Goal: Task Accomplishment & Management: Use online tool/utility

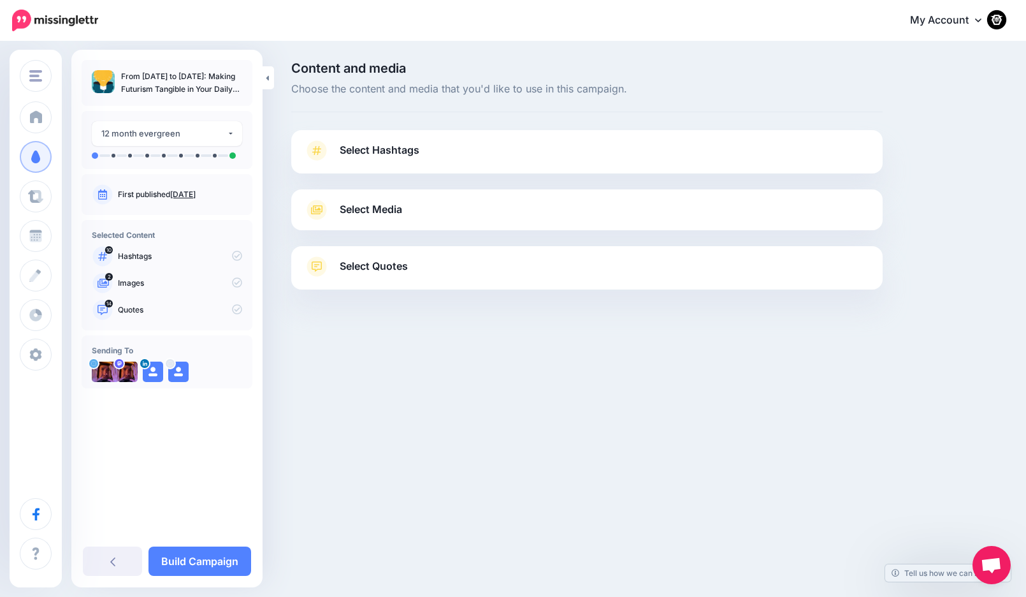
click at [379, 143] on span "Select Hashtags" at bounding box center [380, 150] width 80 height 17
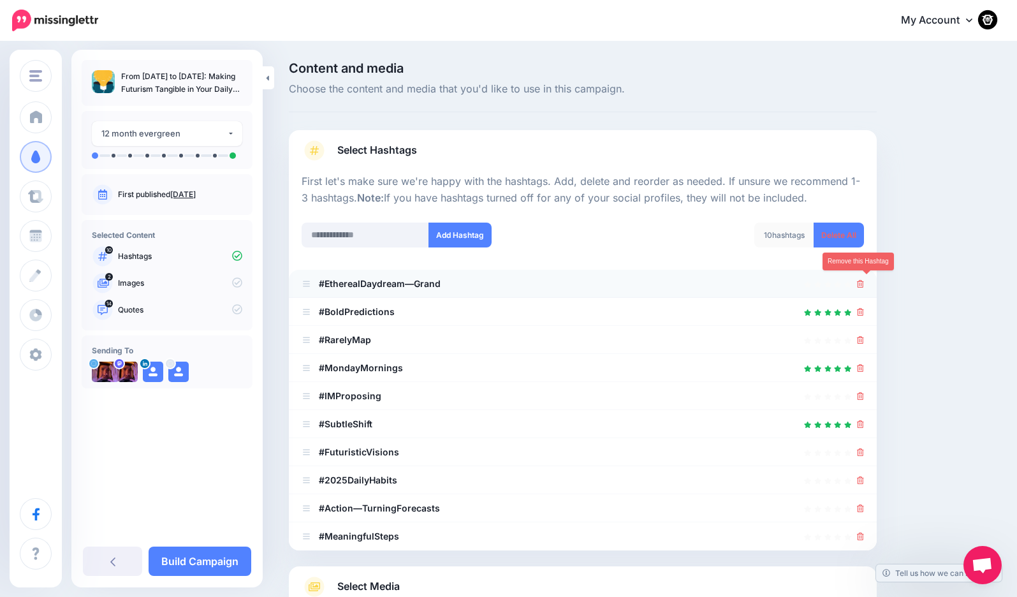
click at [864, 278] on link at bounding box center [860, 283] width 7 height 11
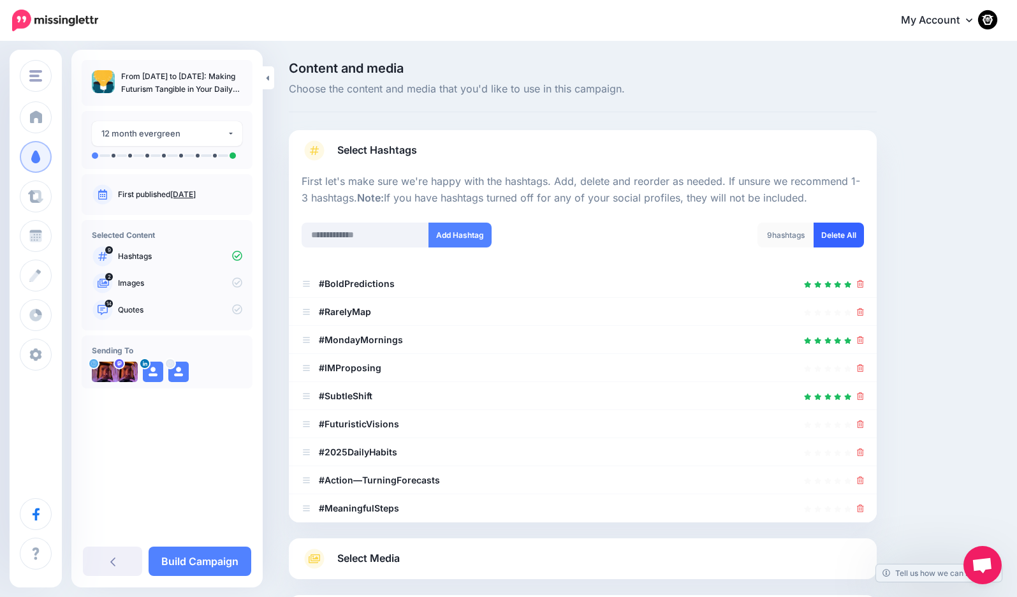
click at [836, 238] on link "Delete All" at bounding box center [838, 234] width 50 height 25
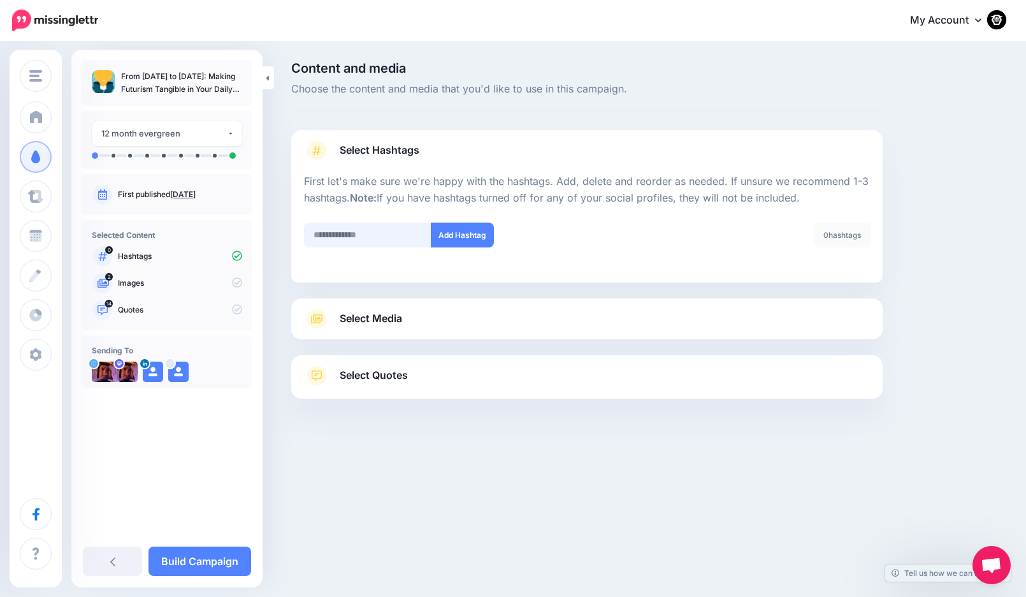
click at [358, 239] on input "text" at bounding box center [367, 234] width 127 height 25
type input "********"
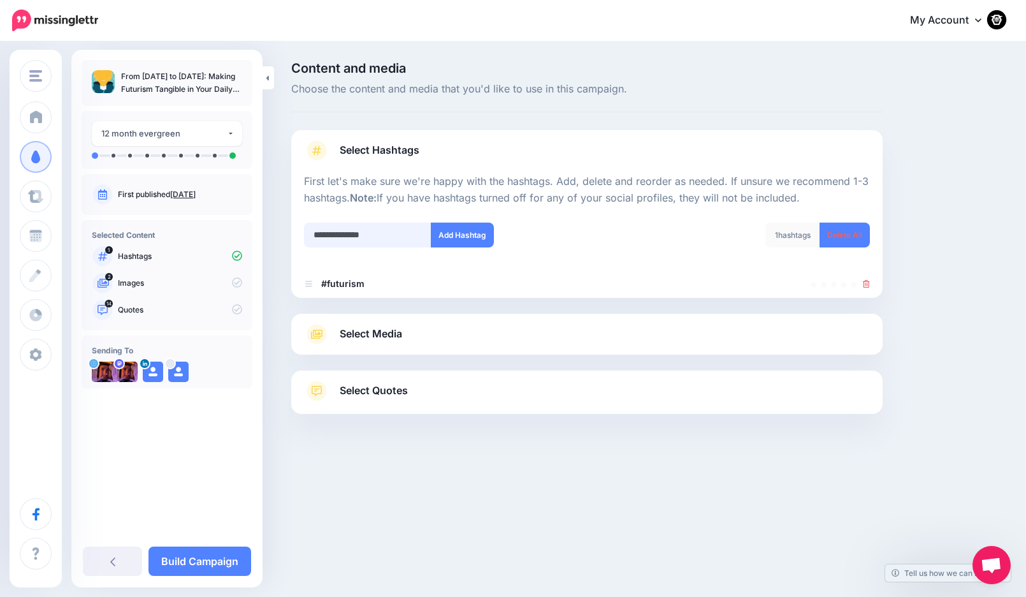
type input "**********"
click at [362, 232] on input "text" at bounding box center [367, 234] width 127 height 25
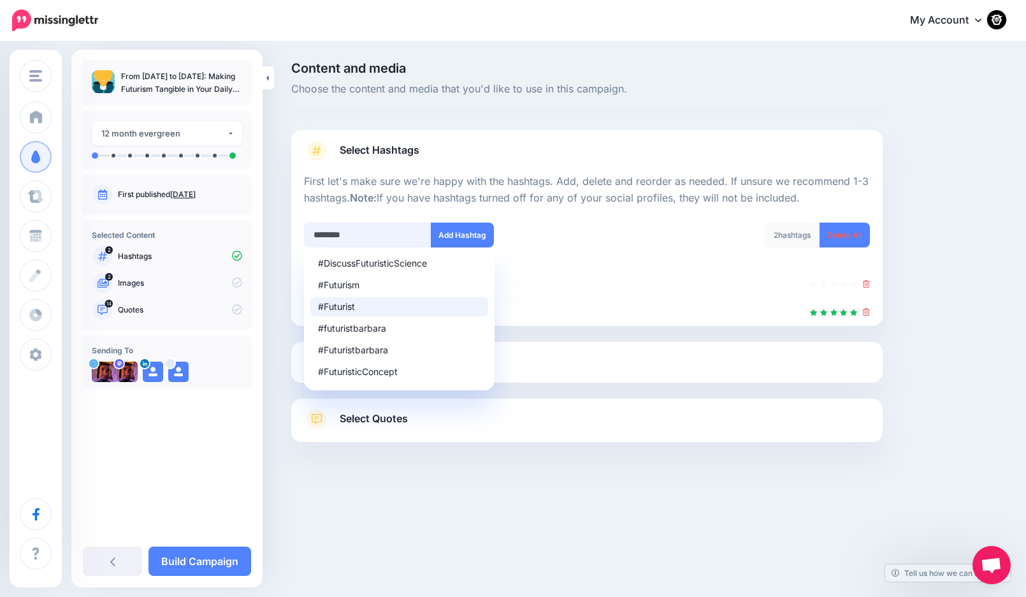
type input "********"
click at [594, 229] on div "2 hashtags Delete All" at bounding box center [733, 242] width 293 height 41
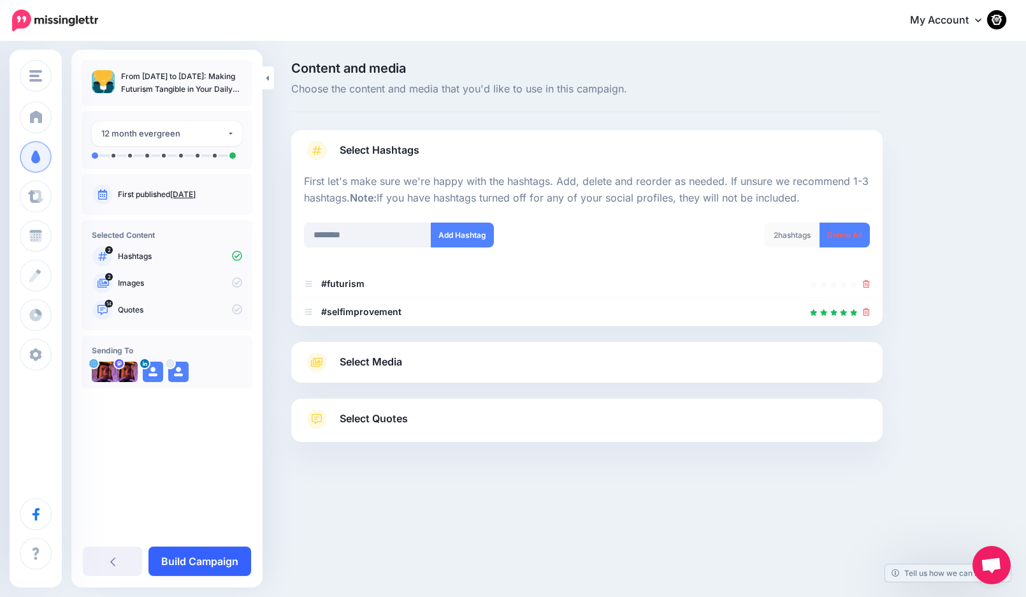
click at [221, 561] on link "Build Campaign" at bounding box center [200, 560] width 103 height 29
click at [215, 562] on link at bounding box center [210, 560] width 81 height 29
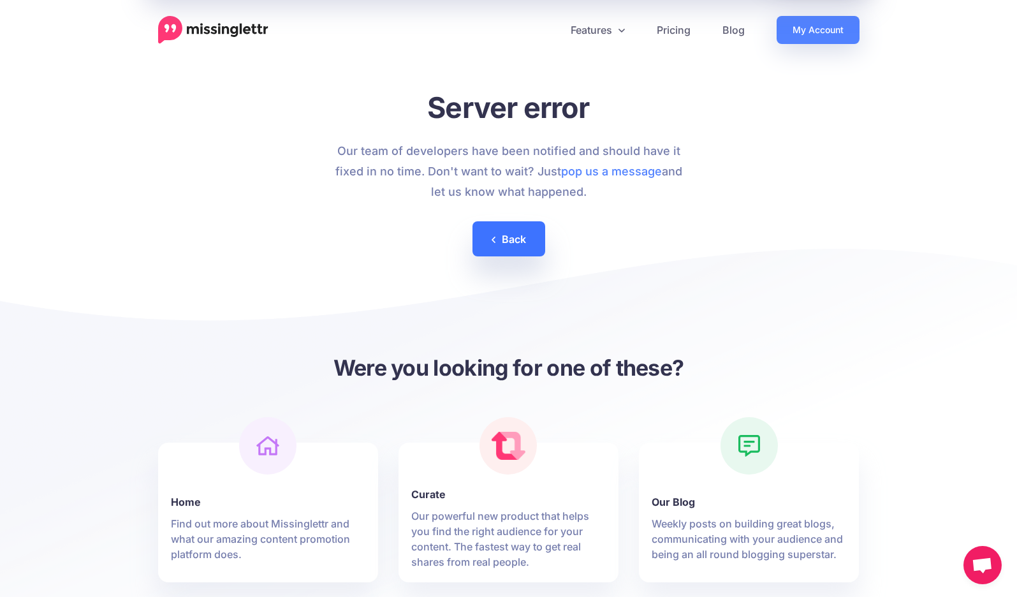
click at [495, 252] on link "Back" at bounding box center [508, 238] width 73 height 35
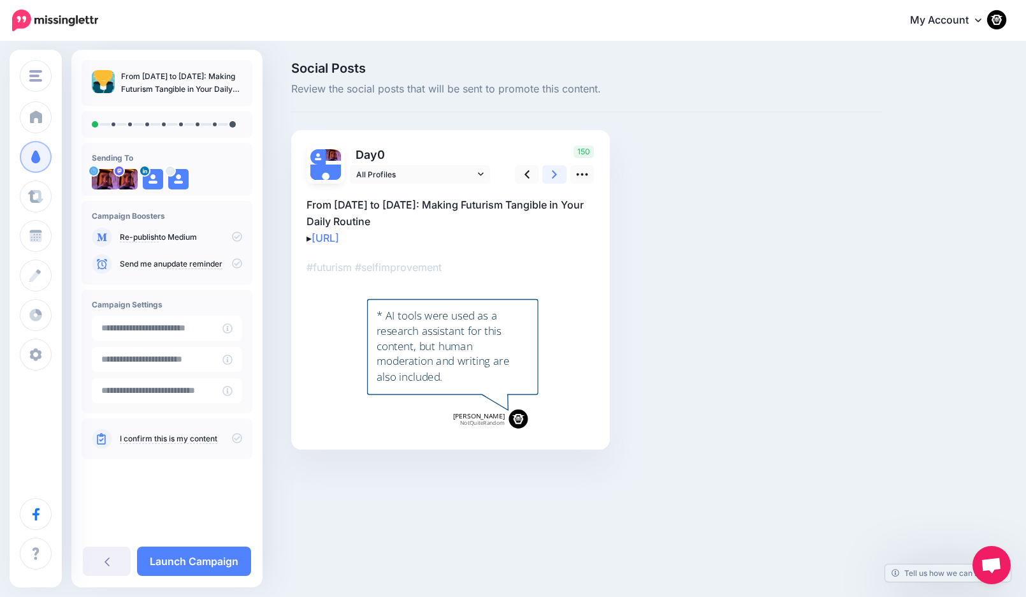
click at [553, 175] on icon at bounding box center [554, 174] width 5 height 13
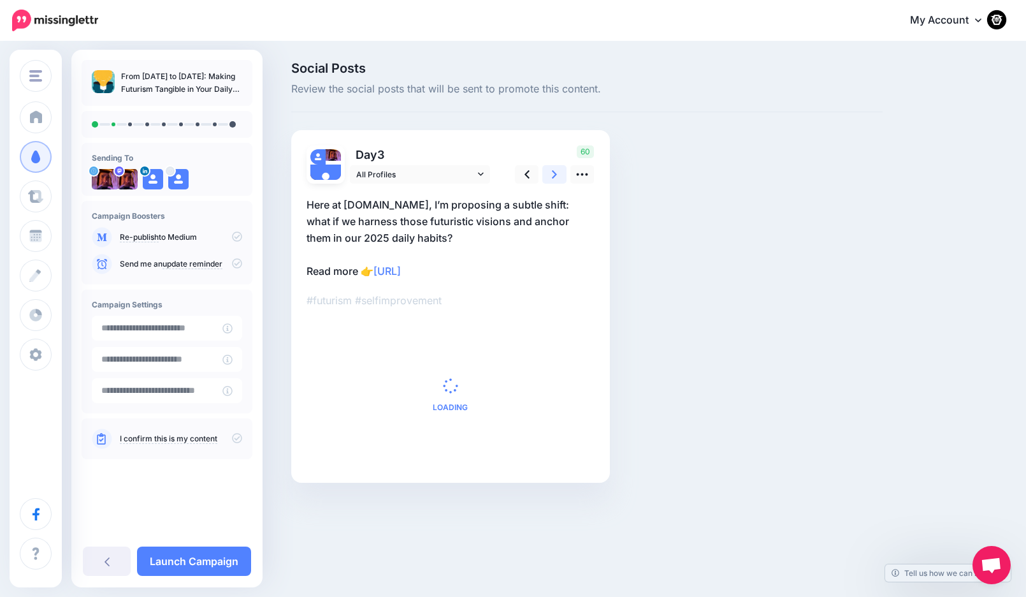
click at [553, 175] on icon at bounding box center [554, 174] width 5 height 13
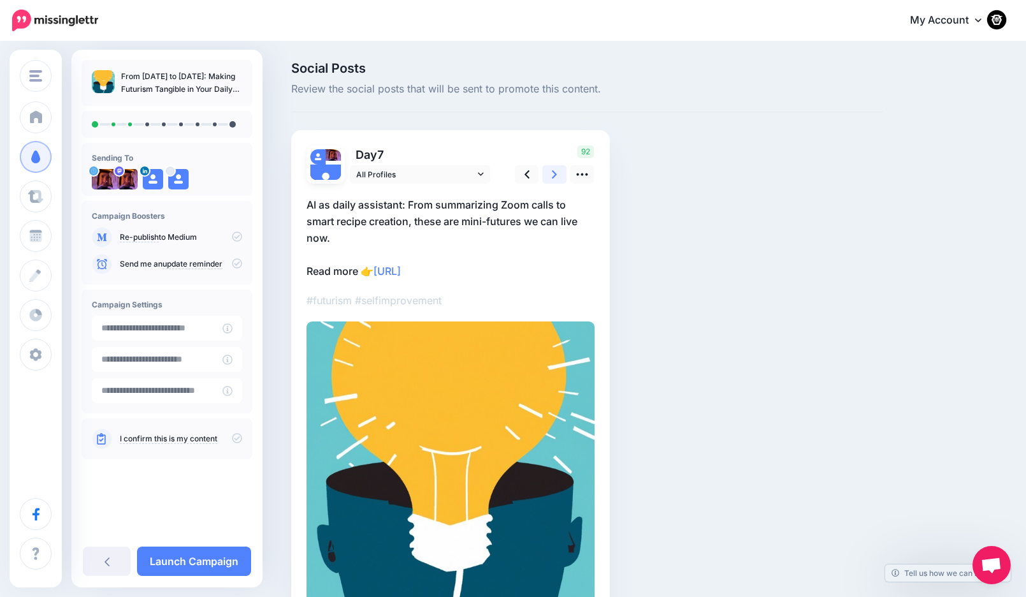
click at [553, 175] on icon at bounding box center [554, 174] width 5 height 13
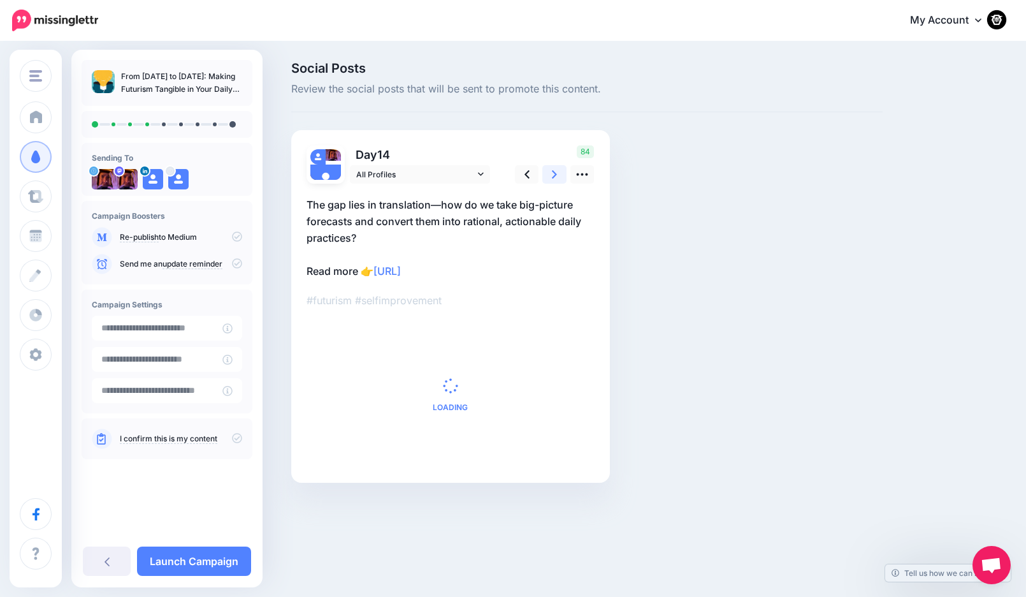
click at [553, 175] on icon at bounding box center [554, 174] width 5 height 13
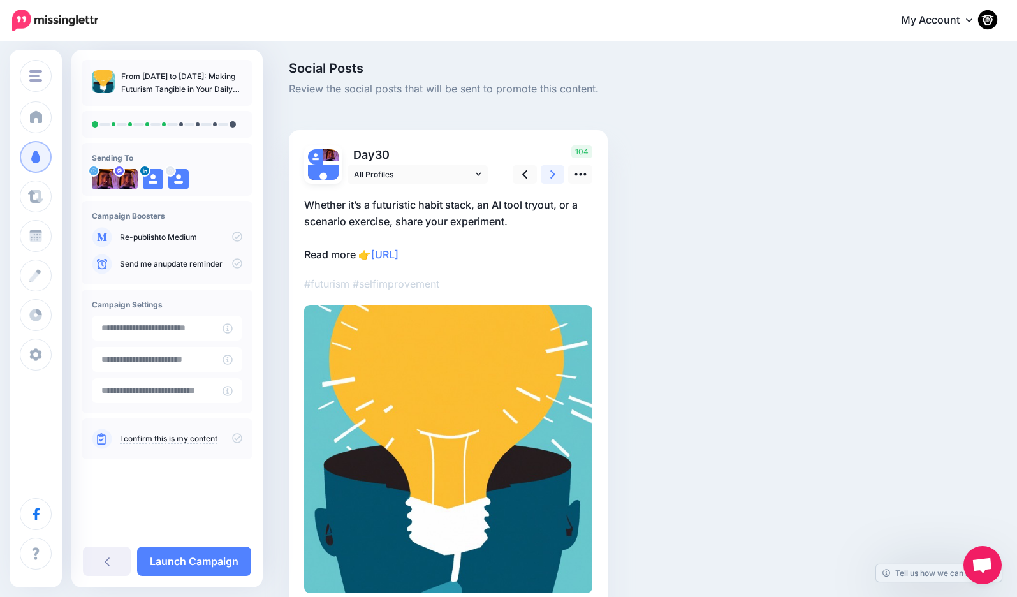
click at [553, 175] on icon at bounding box center [552, 174] width 5 height 13
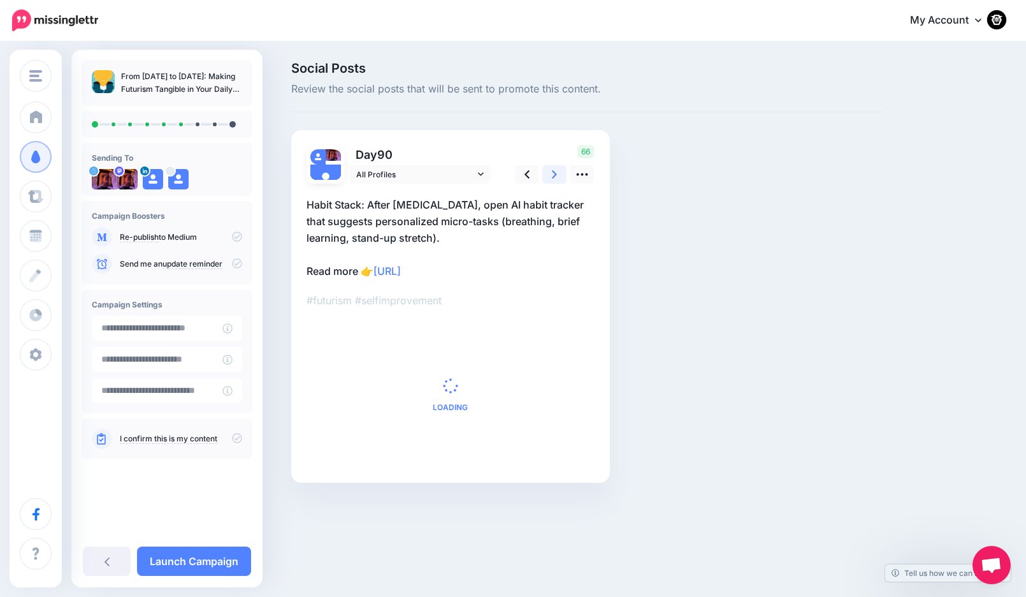
click at [553, 175] on icon at bounding box center [554, 174] width 5 height 13
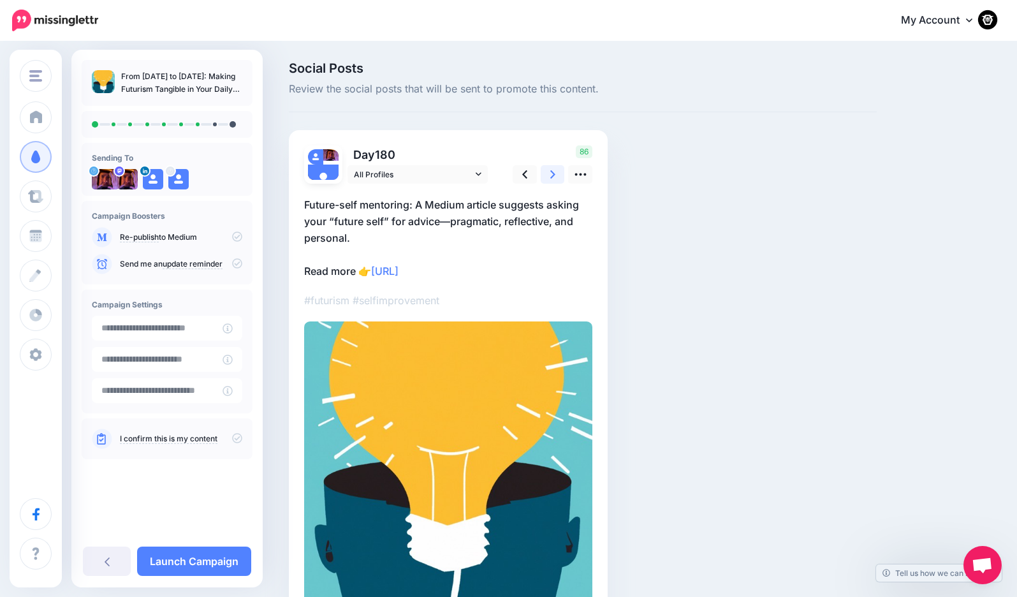
click at [553, 175] on icon at bounding box center [552, 174] width 5 height 13
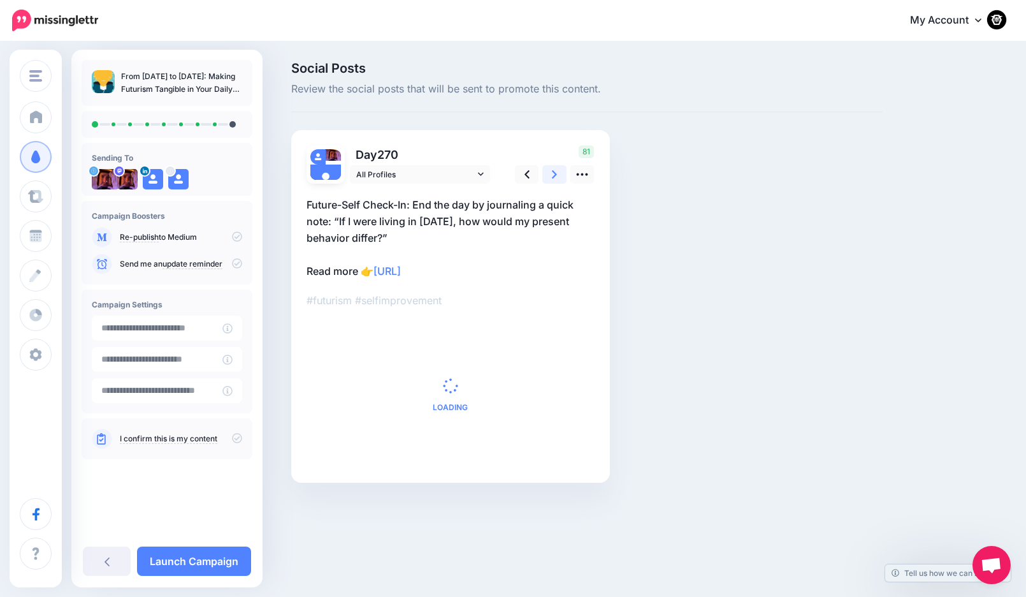
click at [553, 175] on icon at bounding box center [554, 174] width 5 height 13
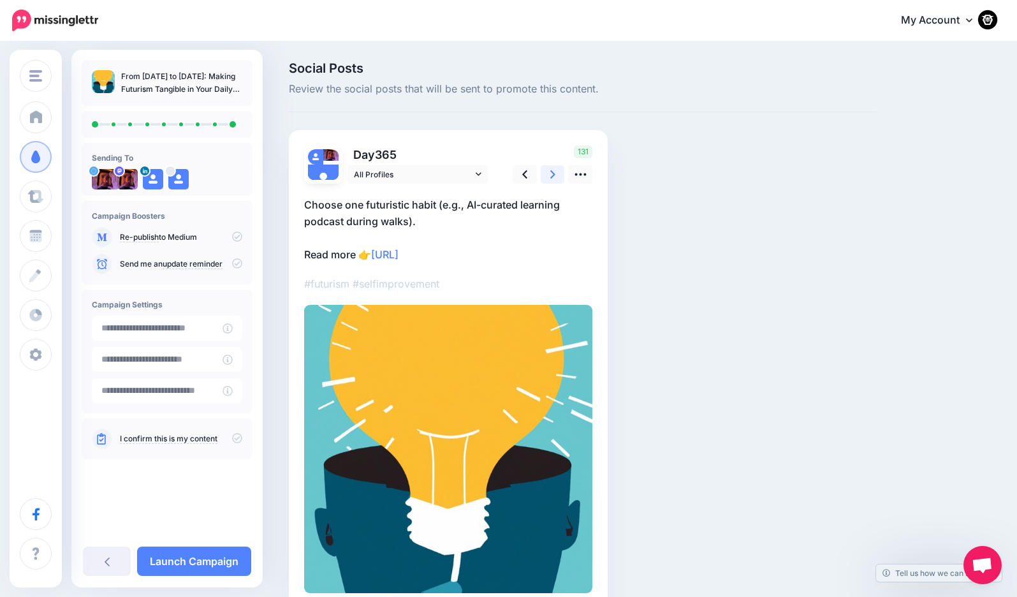
click at [553, 175] on icon at bounding box center [552, 174] width 5 height 13
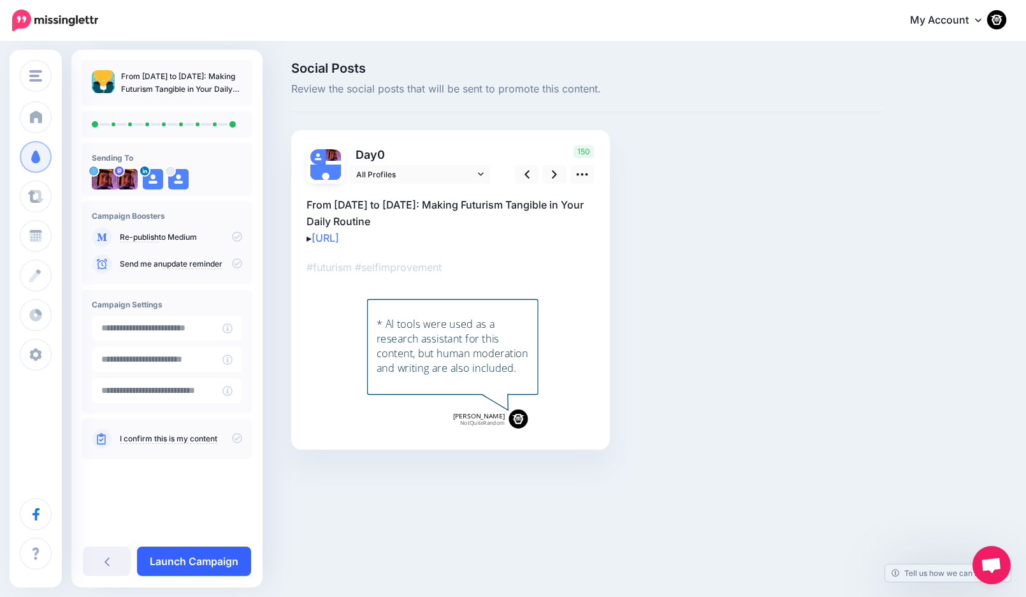
click at [198, 554] on link "Launch Campaign" at bounding box center [194, 560] width 114 height 29
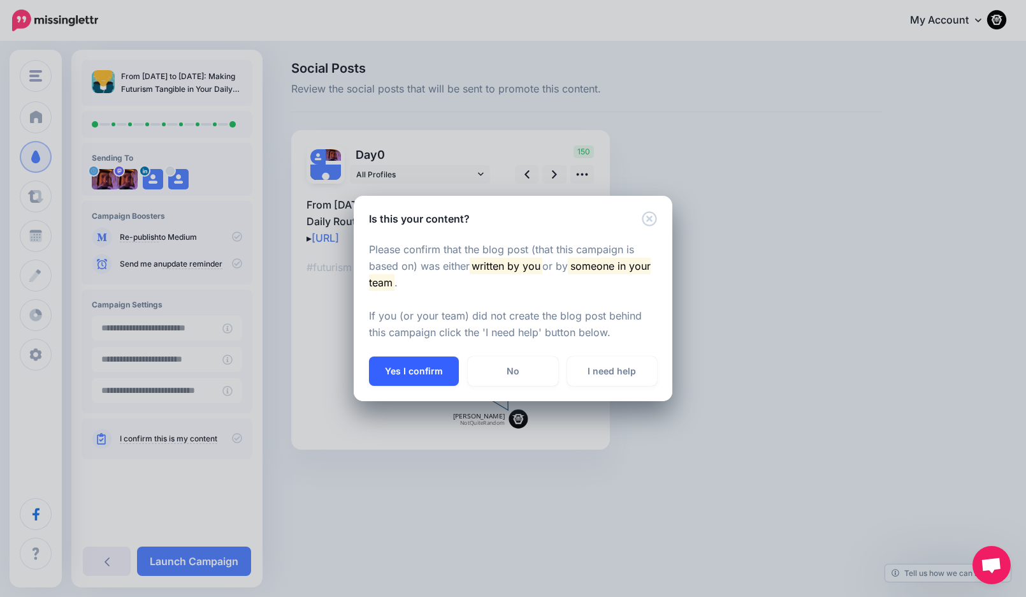
click at [415, 376] on button "Yes I confirm" at bounding box center [414, 370] width 90 height 29
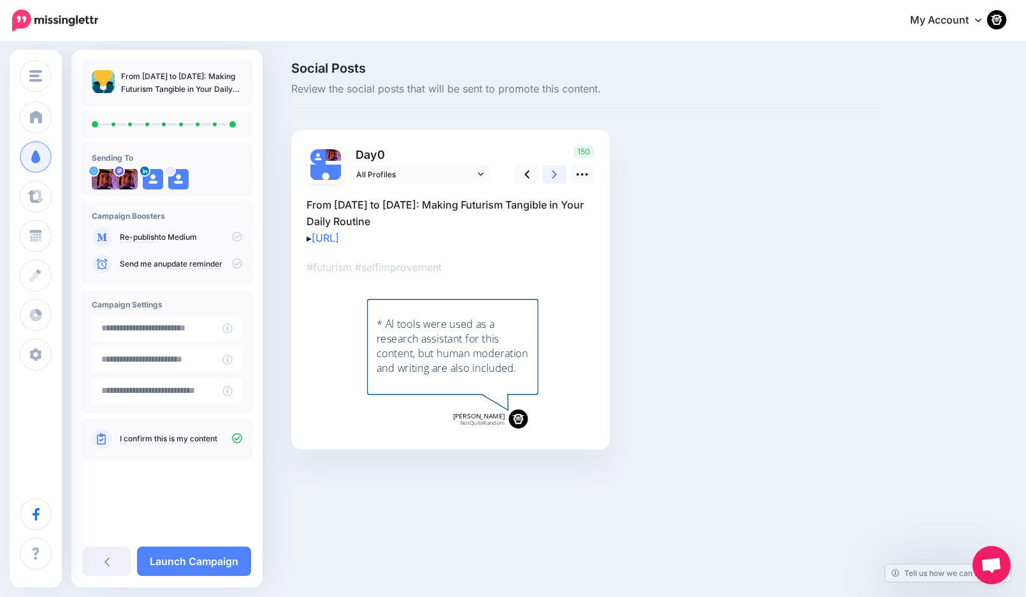
click at [551, 176] on link at bounding box center [554, 174] width 24 height 18
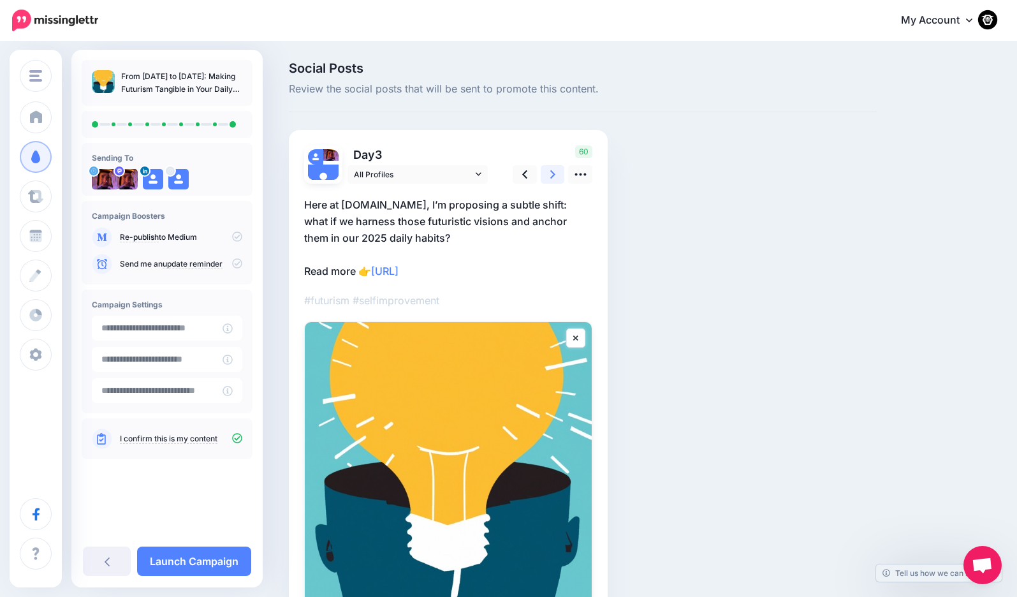
click at [551, 176] on link at bounding box center [553, 174] width 24 height 18
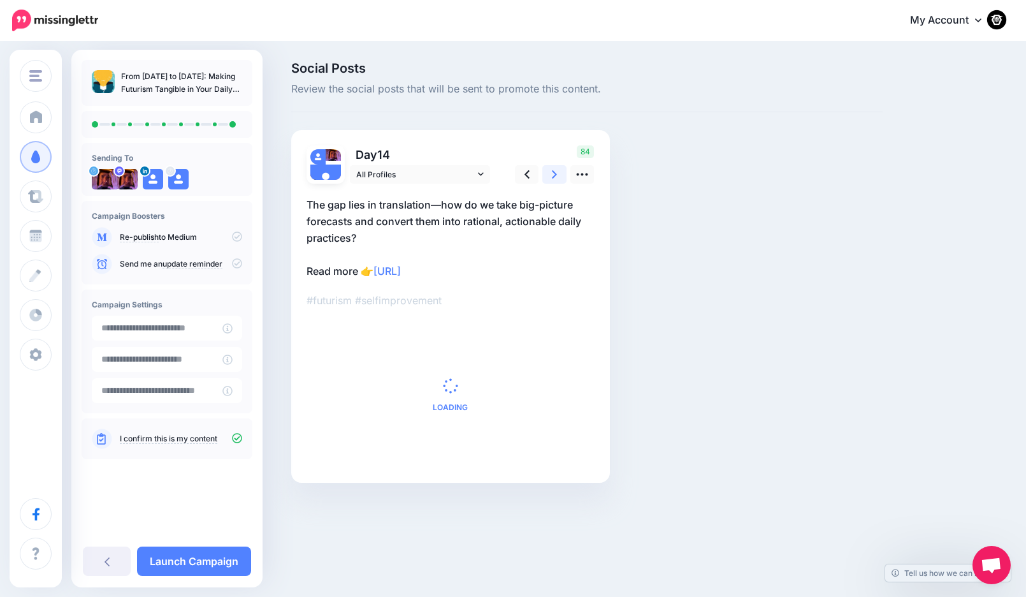
click at [551, 176] on link at bounding box center [554, 174] width 24 height 18
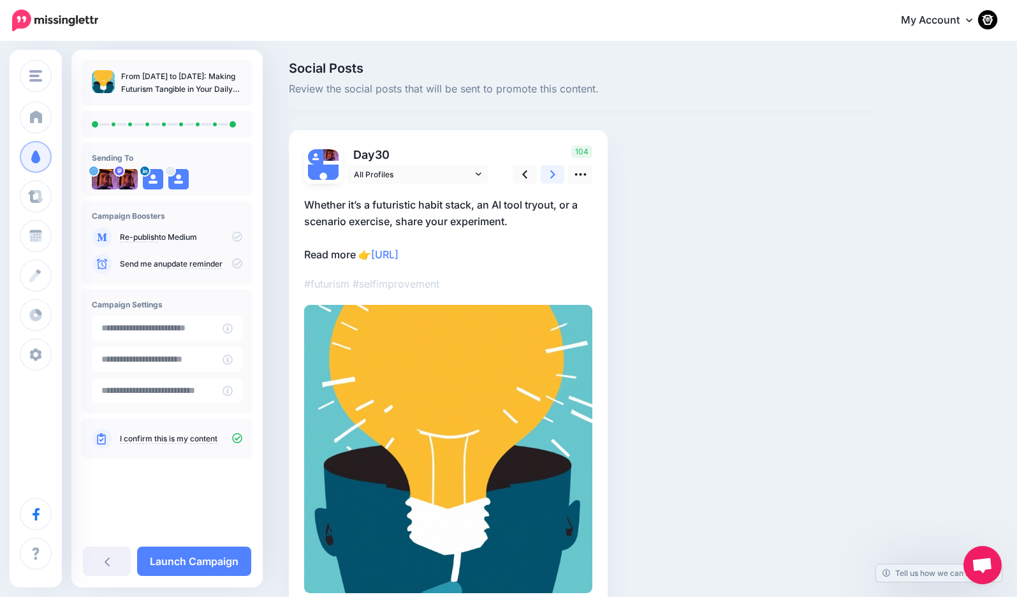
click at [551, 176] on link at bounding box center [553, 174] width 24 height 18
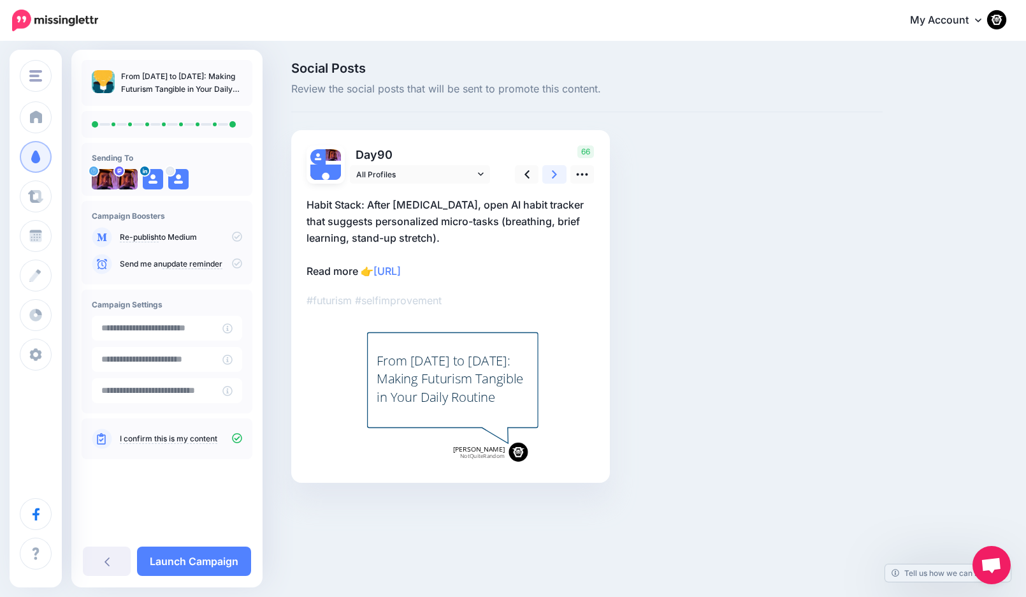
click at [551, 176] on link at bounding box center [554, 174] width 24 height 18
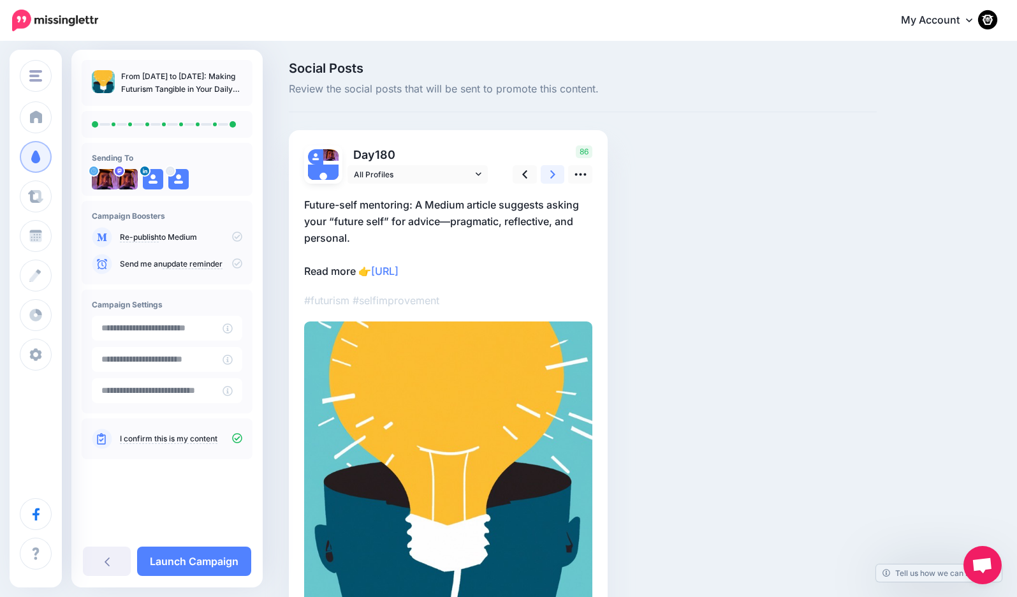
click at [551, 176] on link at bounding box center [553, 174] width 24 height 18
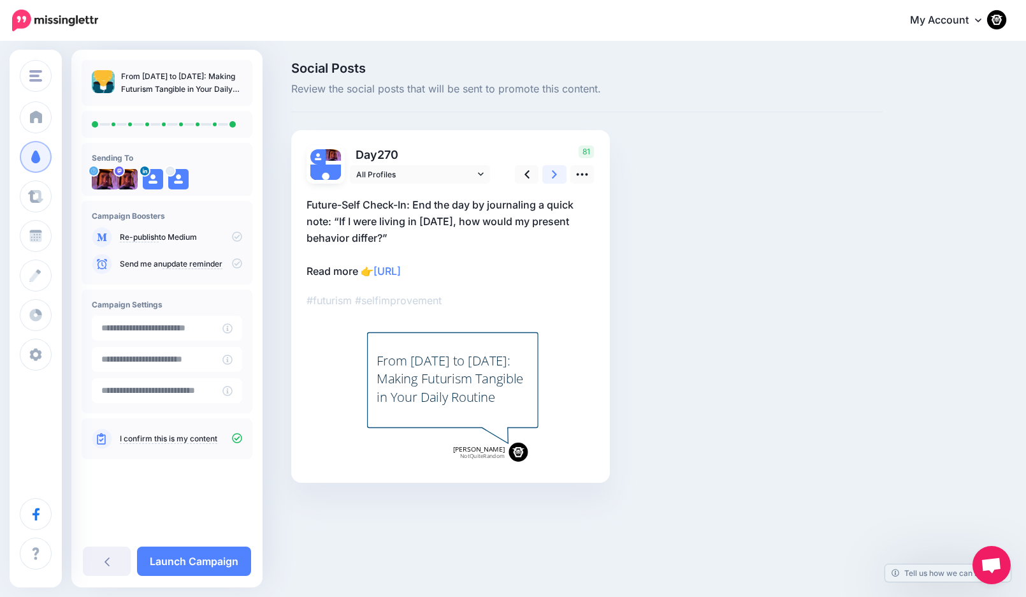
click at [551, 176] on link at bounding box center [554, 174] width 24 height 18
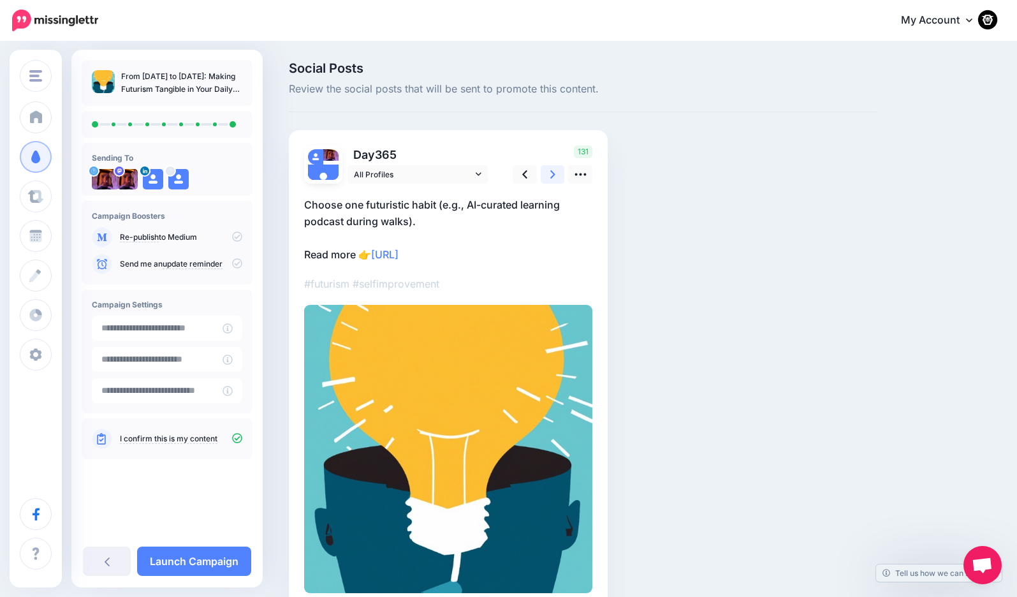
click at [551, 176] on link at bounding box center [553, 174] width 24 height 18
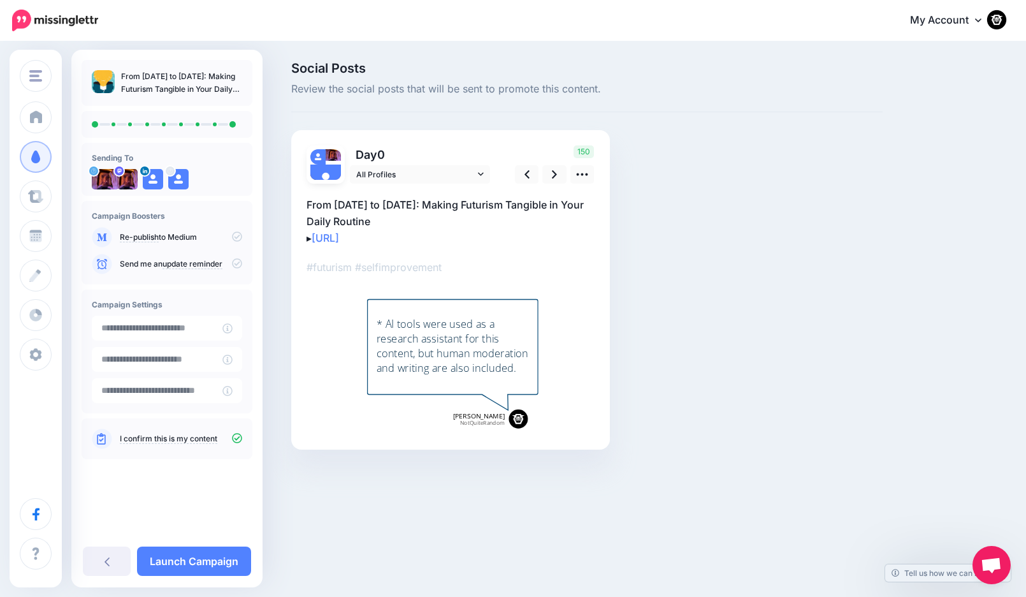
click at [468, 345] on div "* AI tools were used as a research assistant for this content, but human modera…" at bounding box center [452, 346] width 152 height 59
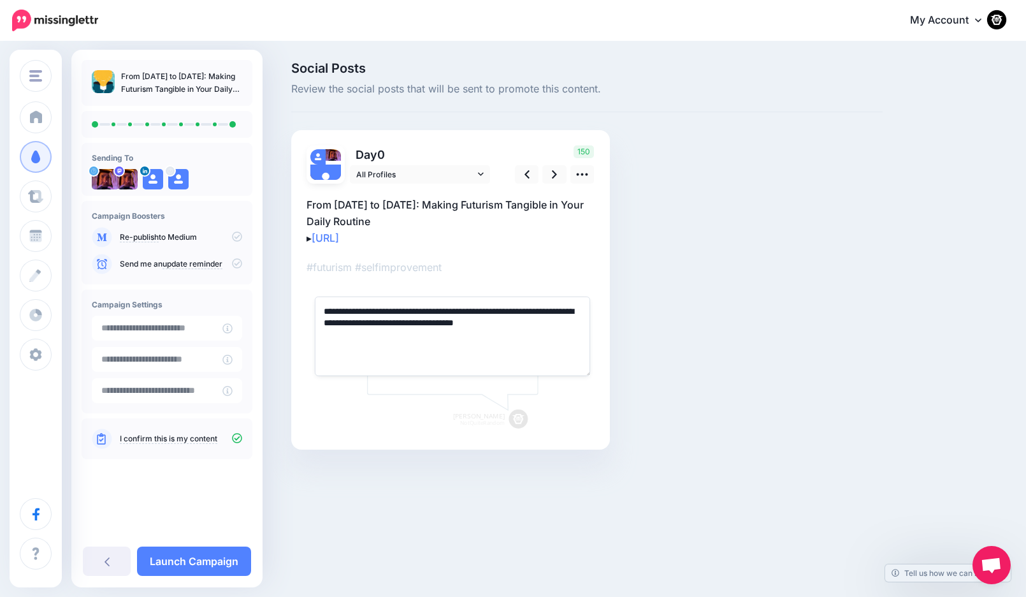
drag, startPoint x: 548, startPoint y: 321, endPoint x: 324, endPoint y: 294, distance: 225.3
click at [324, 294] on div "**********" at bounding box center [453, 360] width 292 height 145
type textarea "**********"
click at [545, 279] on div "▸" at bounding box center [451, 309] width 288 height 251
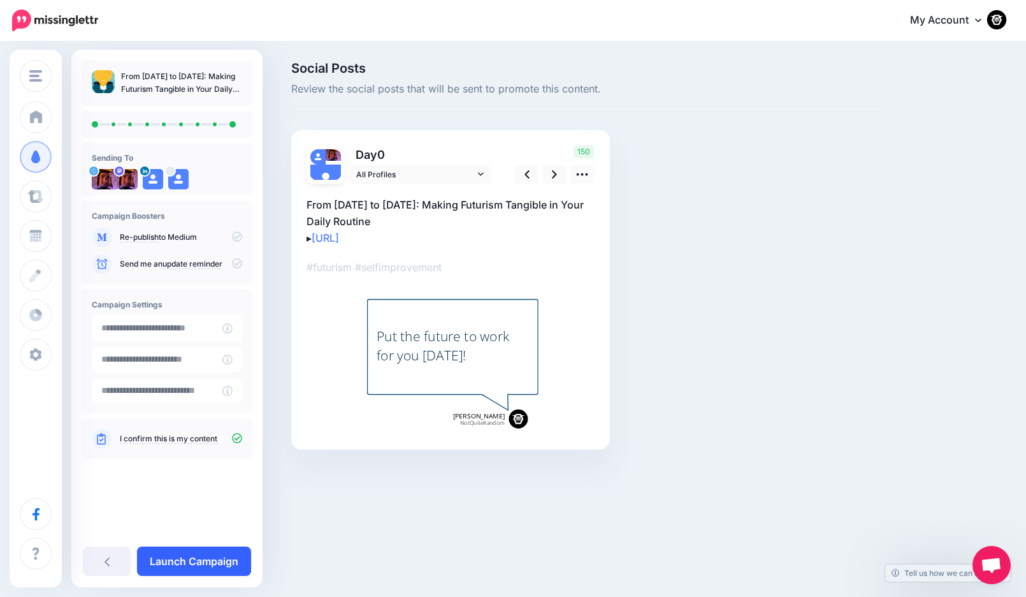
click at [201, 561] on link "Launch Campaign" at bounding box center [194, 560] width 114 height 29
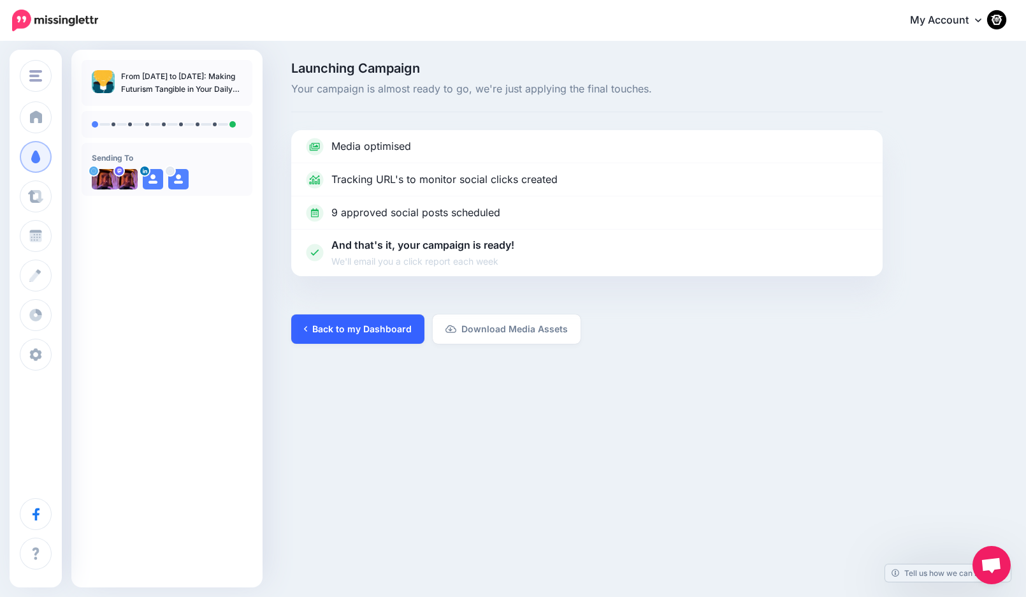
click at [332, 331] on link "Back to my Dashboard" at bounding box center [357, 328] width 133 height 29
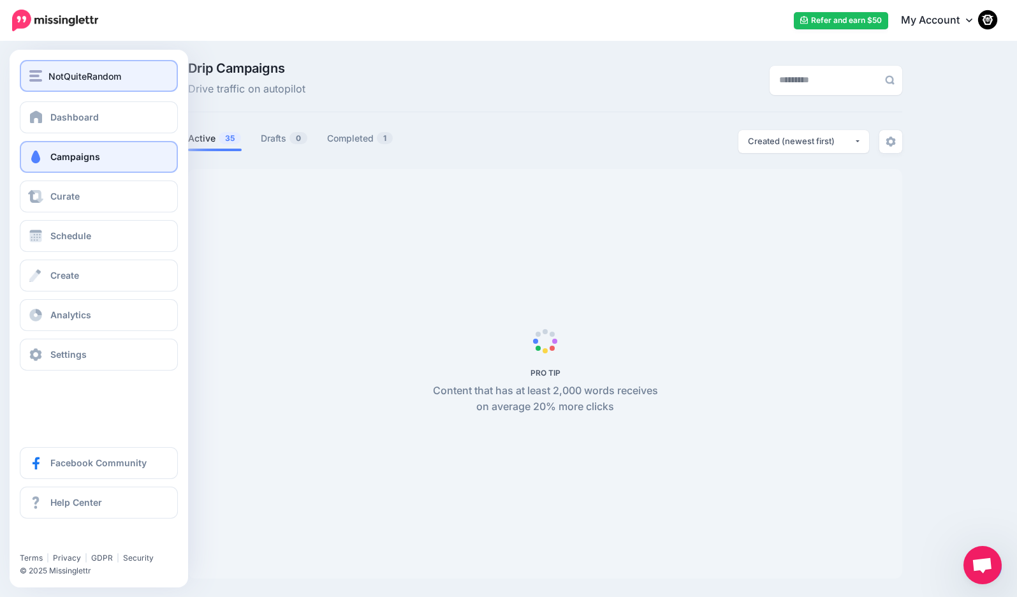
click at [31, 69] on div "NotQuiteRandom" at bounding box center [98, 76] width 139 height 15
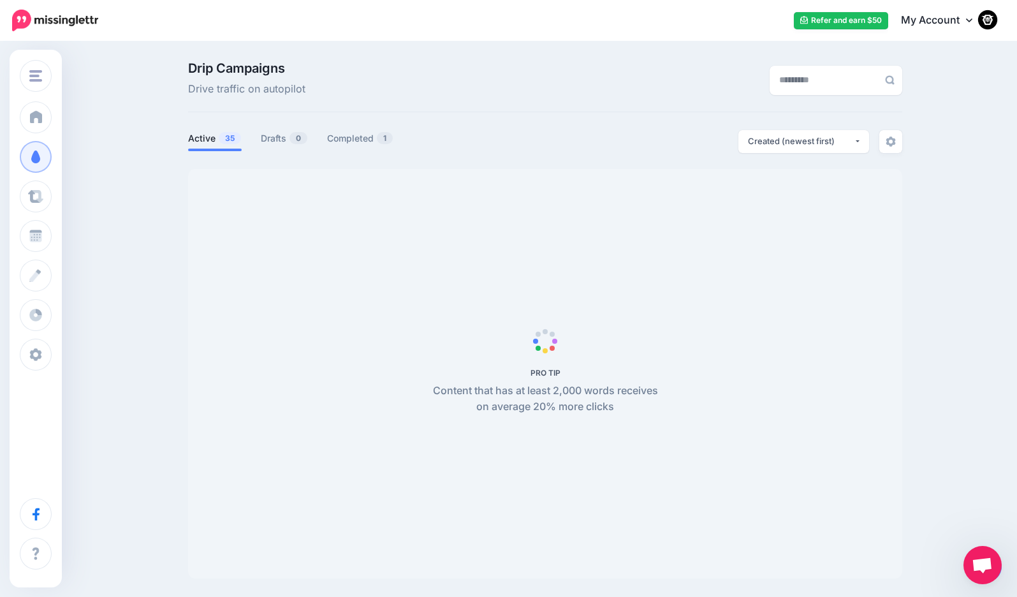
click at [495, 133] on ul "Active 35 Drafts 0 Completed 1" at bounding box center [366, 140] width 357 height 21
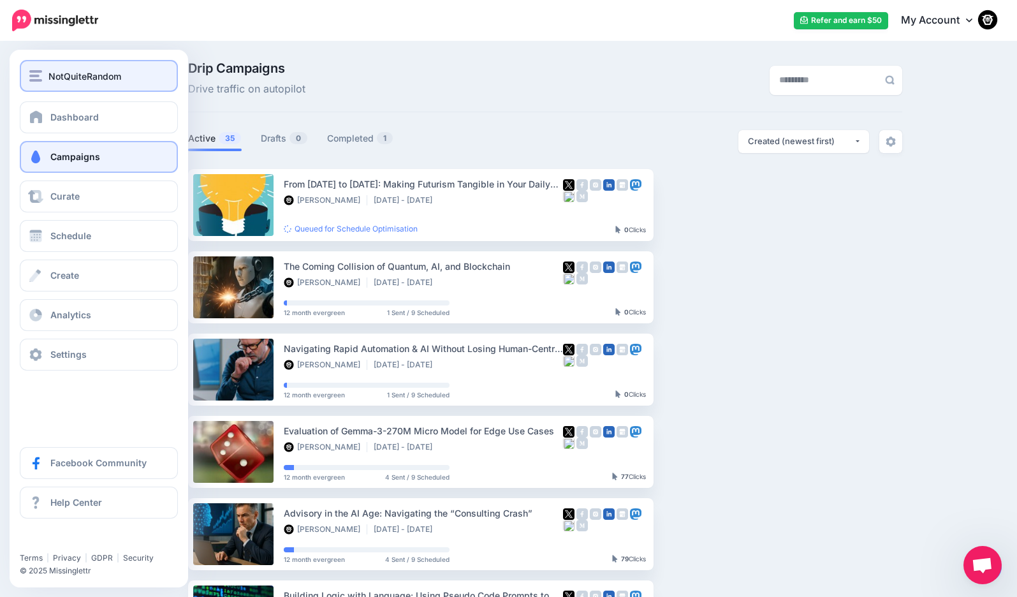
click at [46, 81] on div "NotQuiteRandom" at bounding box center [98, 76] width 139 height 15
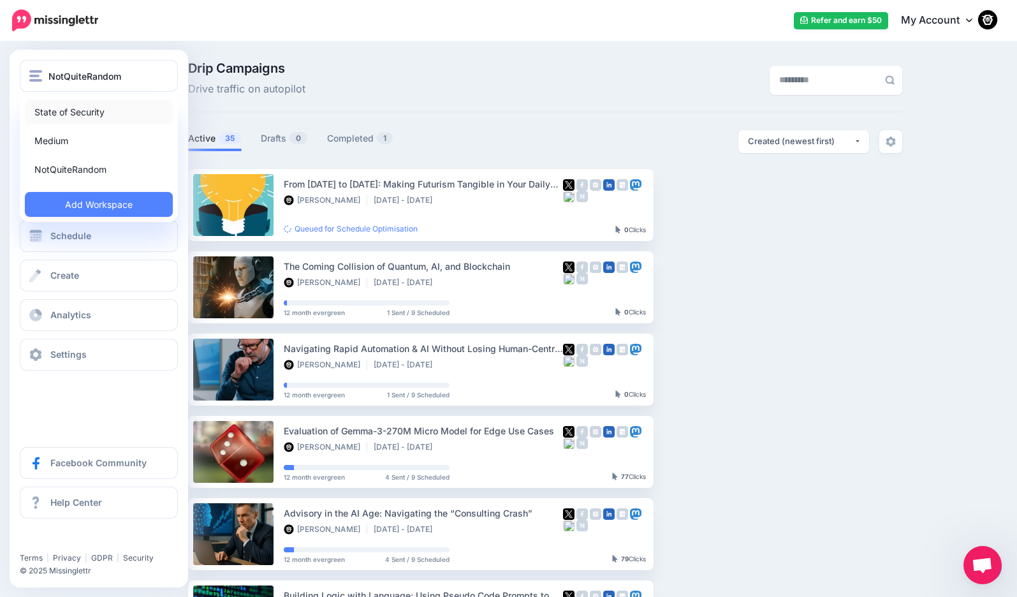
click at [47, 117] on link "State of Security" at bounding box center [99, 111] width 148 height 25
